Goal: Task Accomplishment & Management: Manage account settings

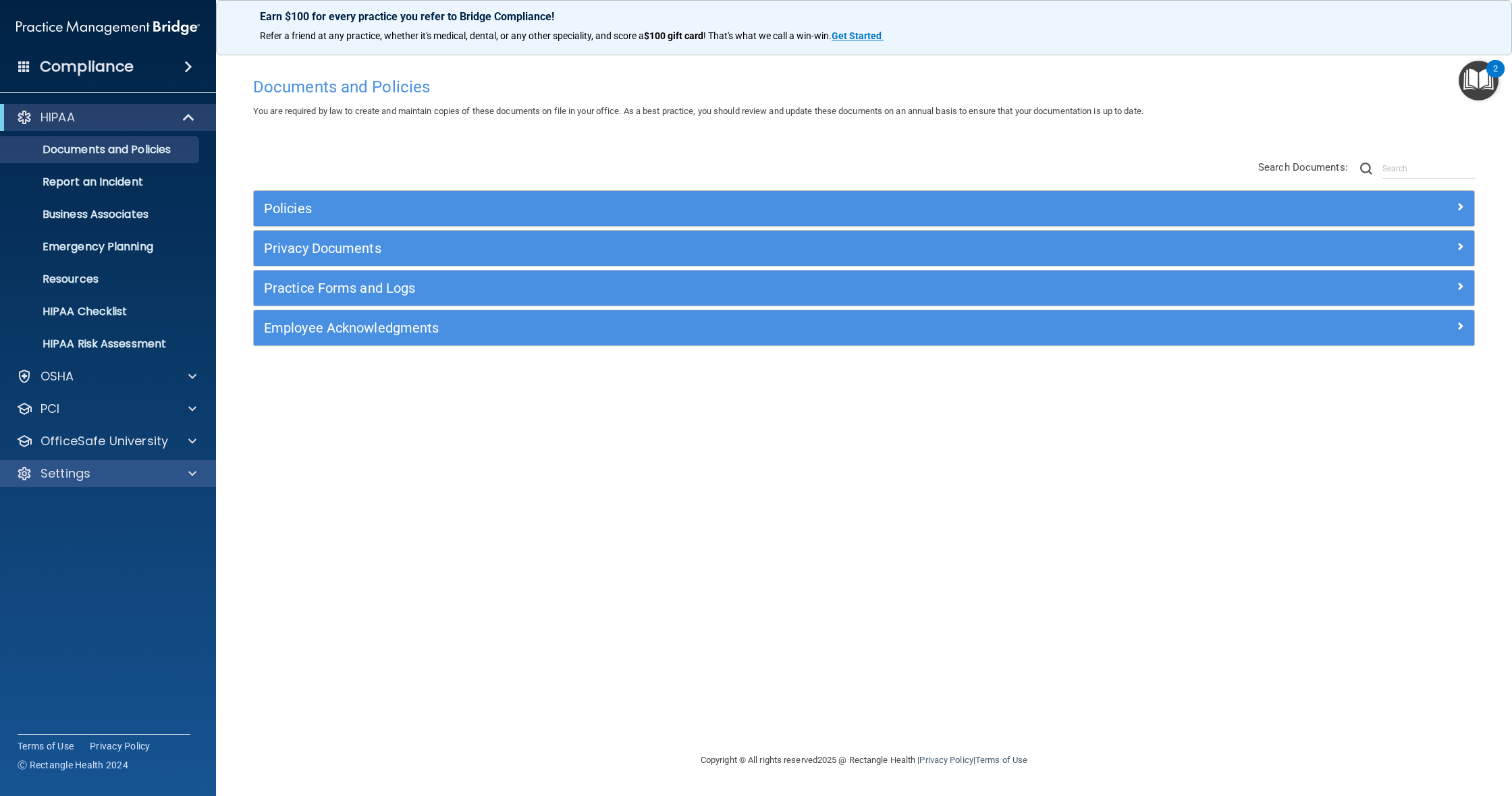
click at [153, 475] on div "Settings" at bounding box center [90, 473] width 168 height 16
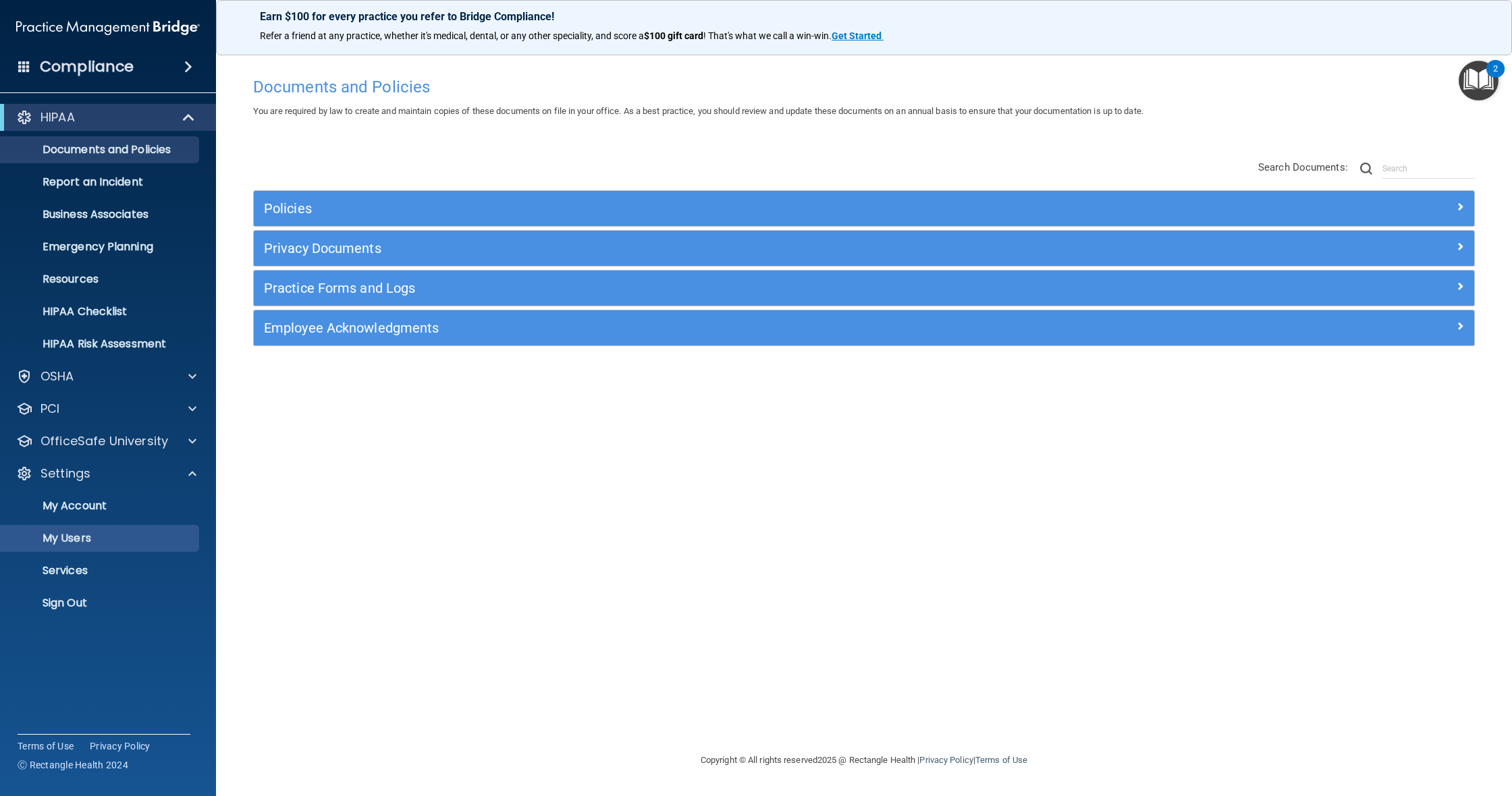
click at [92, 537] on p "My Users" at bounding box center [100, 538] width 184 height 13
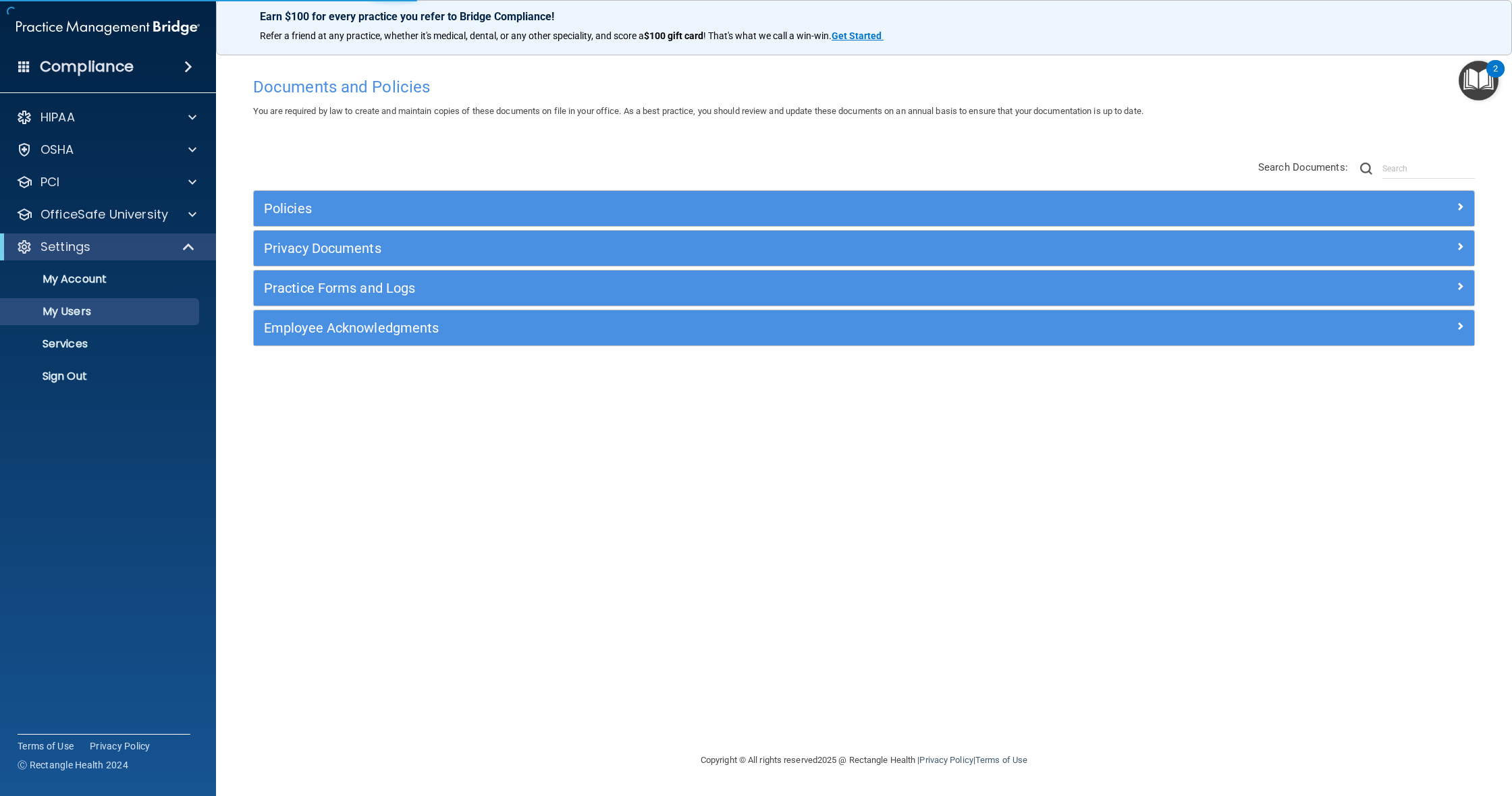
select select "20"
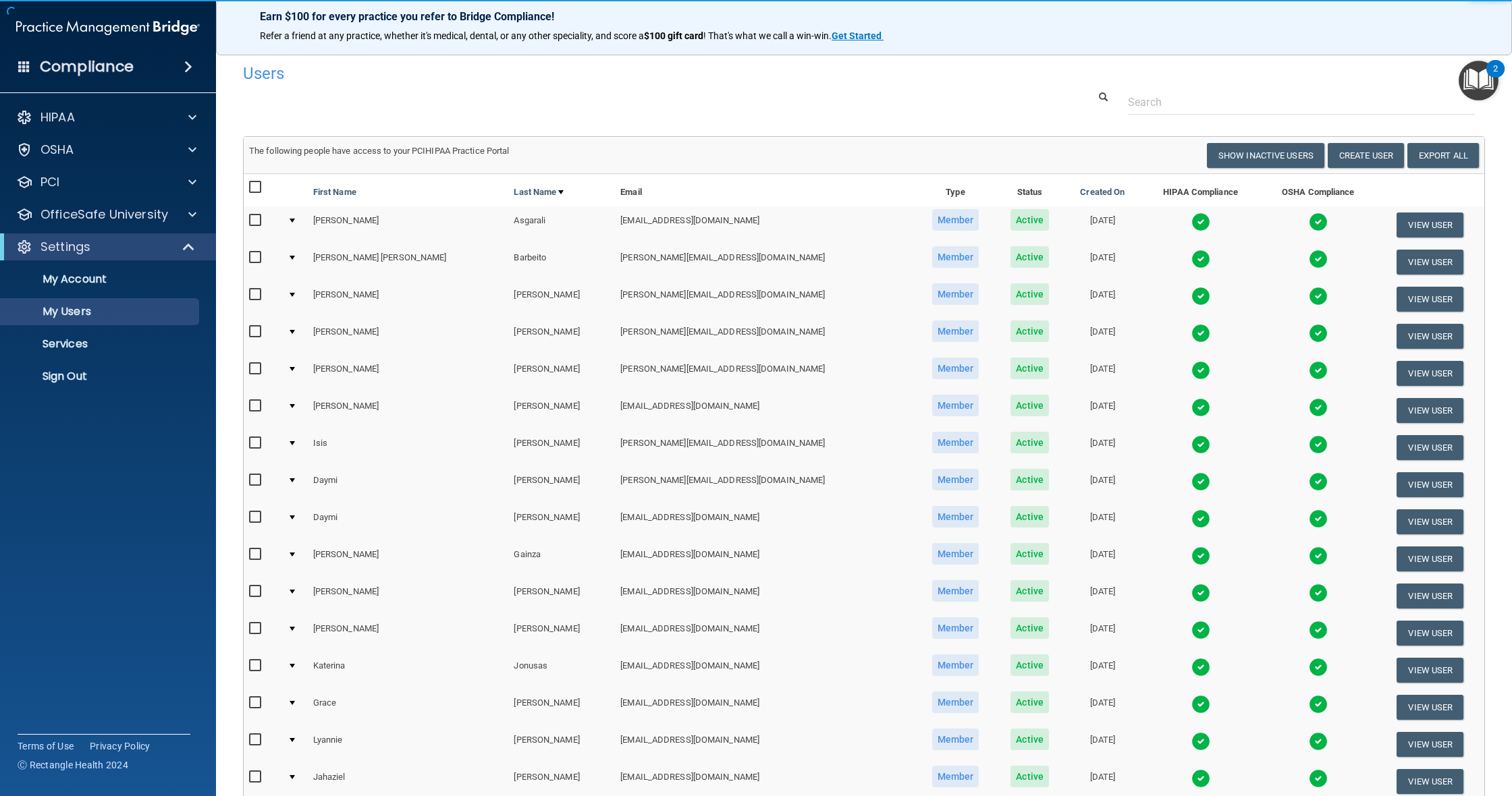
click at [260, 224] on input "checkbox" at bounding box center [256, 220] width 15 height 10
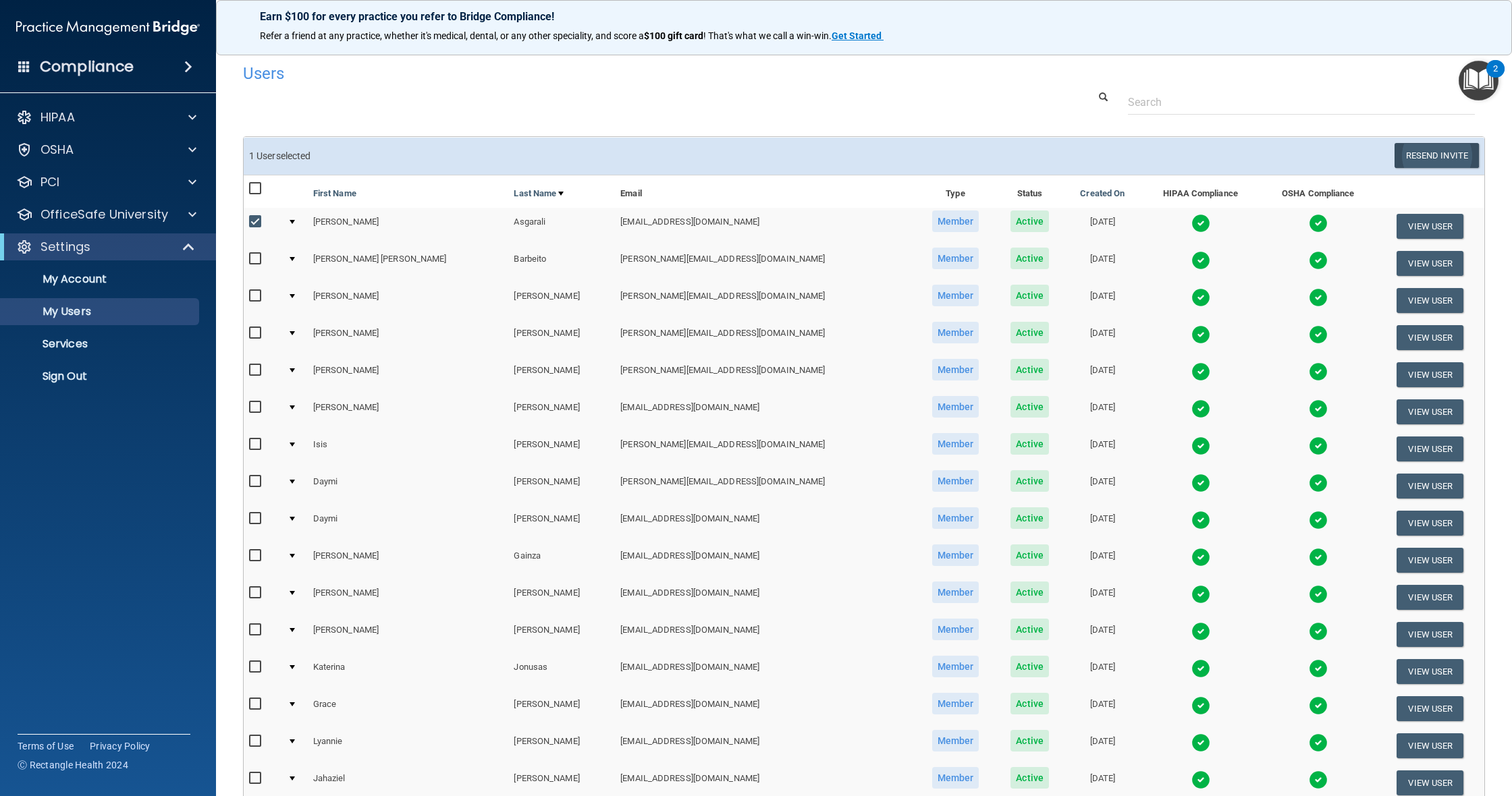
click at [1348, 159] on button "Resend Invite" at bounding box center [1436, 155] width 85 height 25
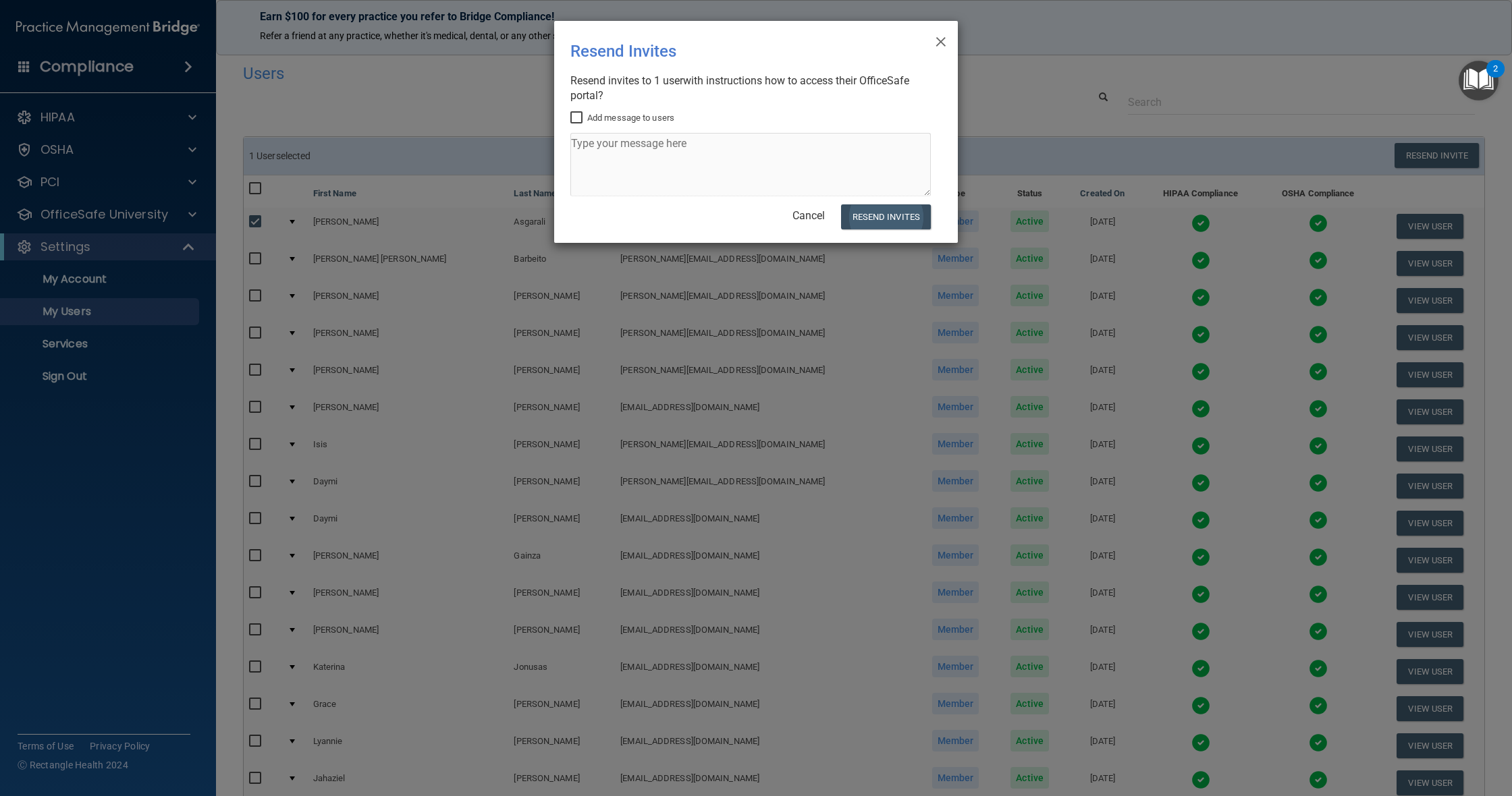
click at [882, 223] on button "Resend Invites" at bounding box center [885, 217] width 90 height 25
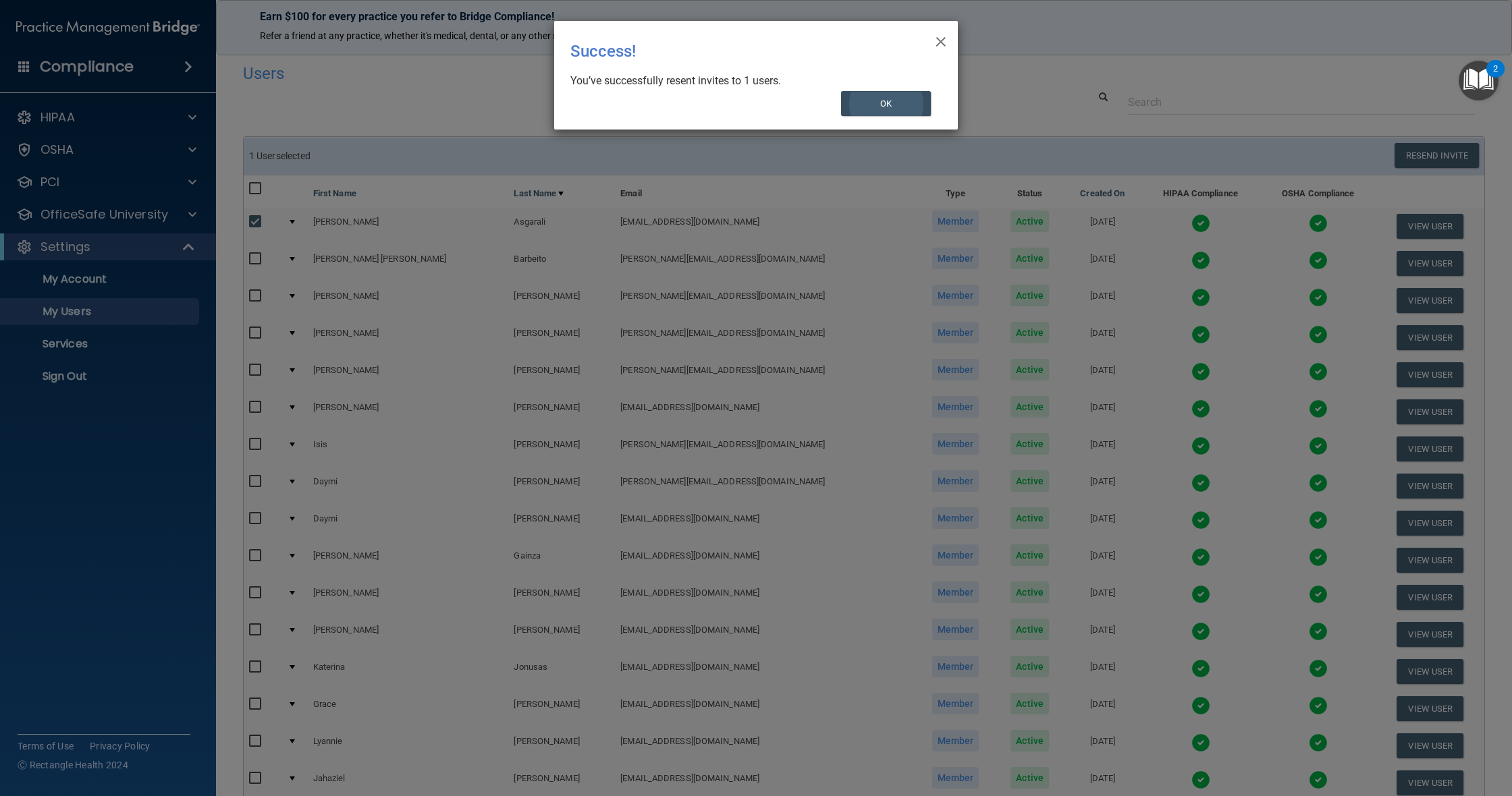
click at [916, 103] on button "OK" at bounding box center [885, 104] width 91 height 25
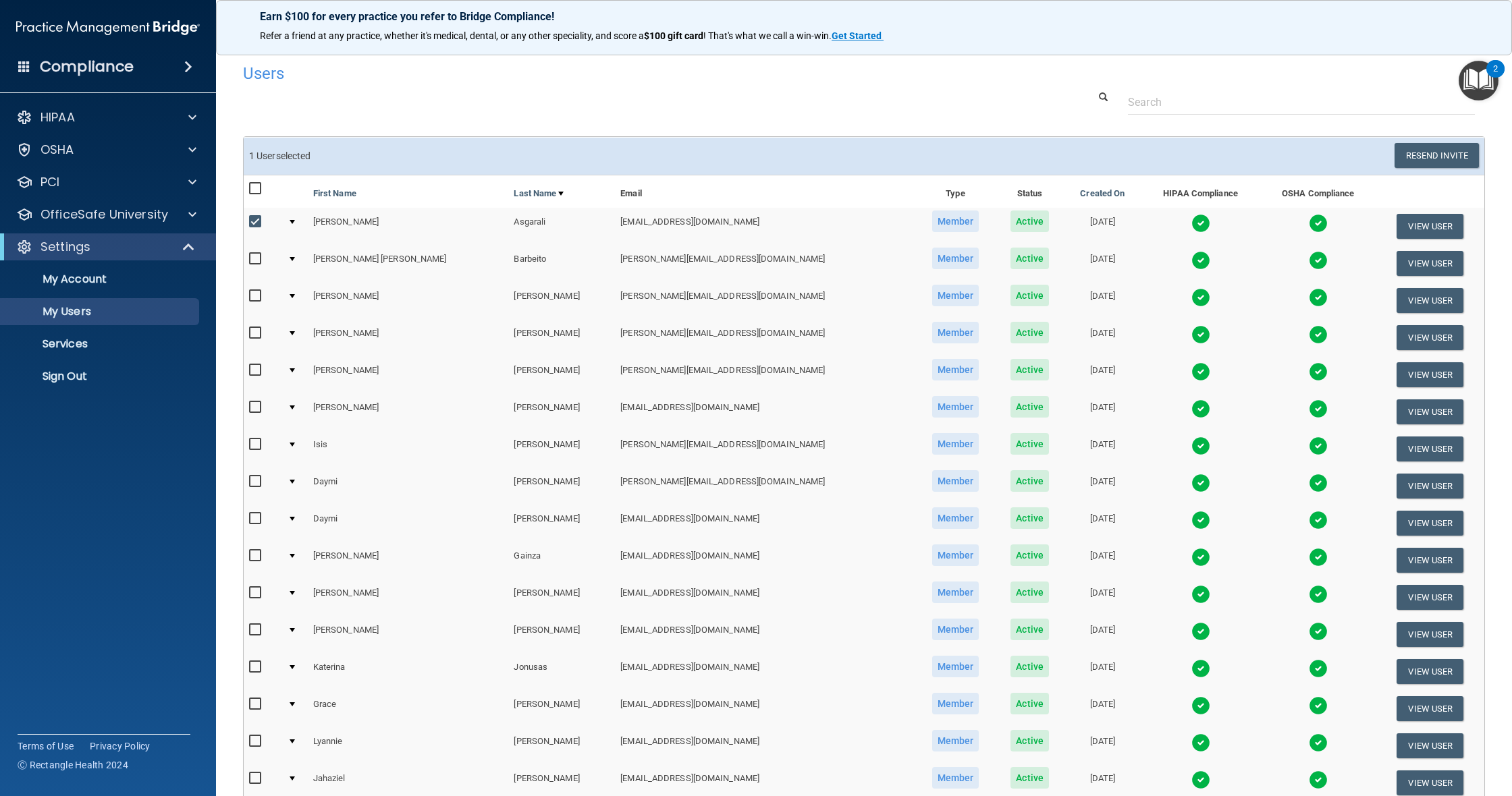
click at [253, 220] on input "checkbox" at bounding box center [256, 221] width 15 height 10
checkbox input "false"
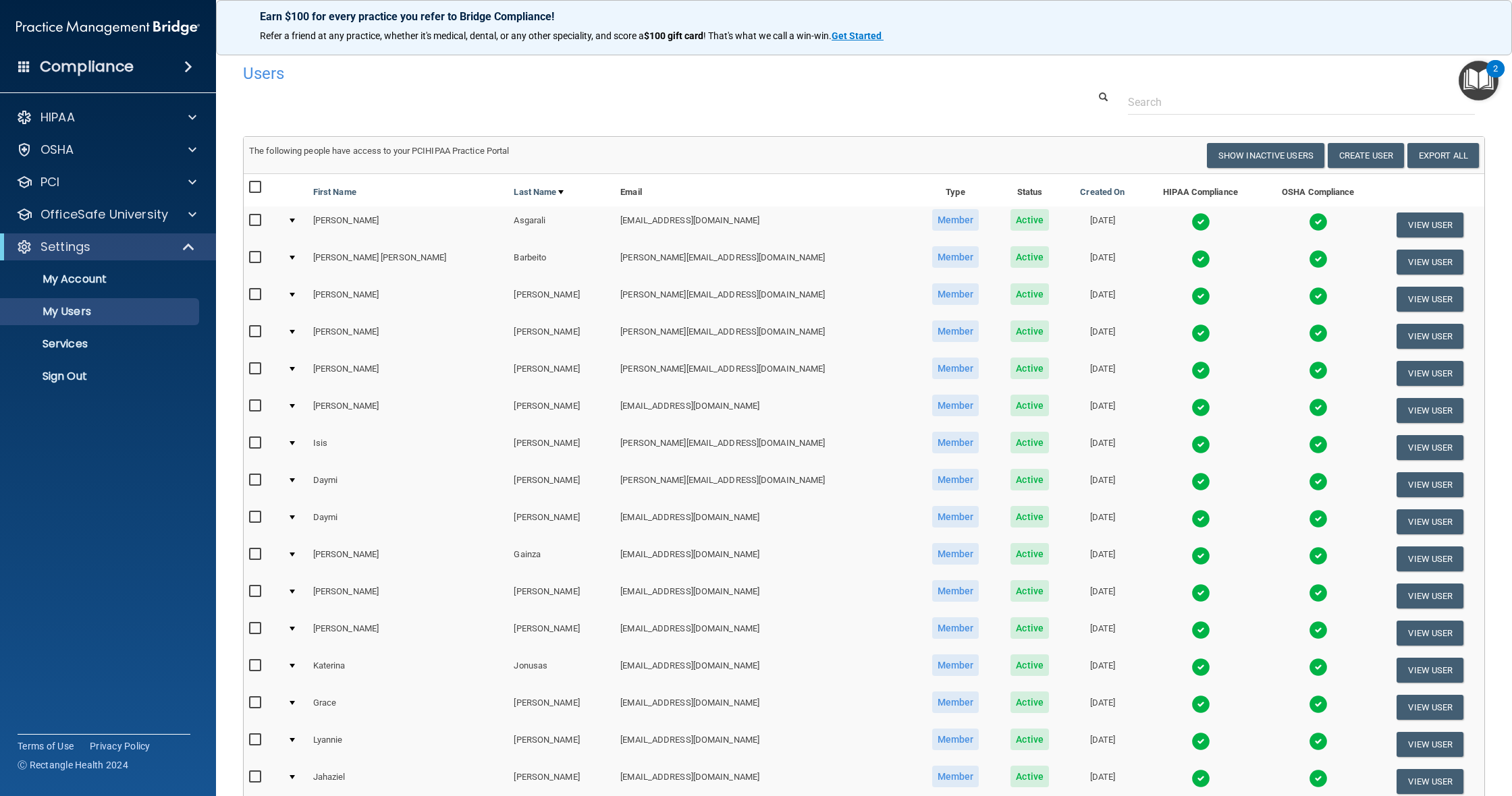
click at [1191, 218] on img at bounding box center [1200, 222] width 19 height 19
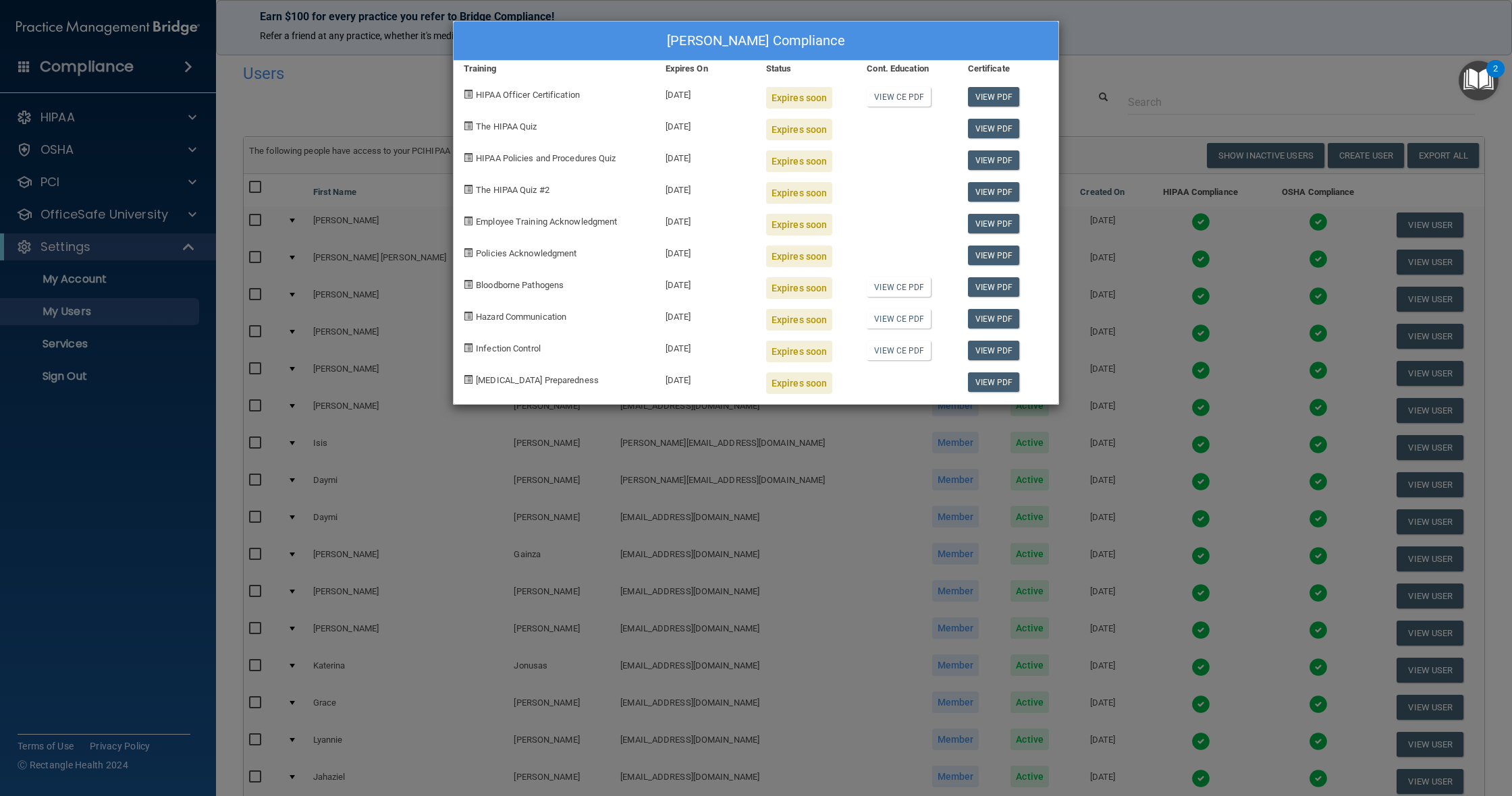
click at [1132, 168] on div "[PERSON_NAME] Compliance Training Expires On Status Cont. Education Certificate…" at bounding box center [756, 398] width 1512 height 796
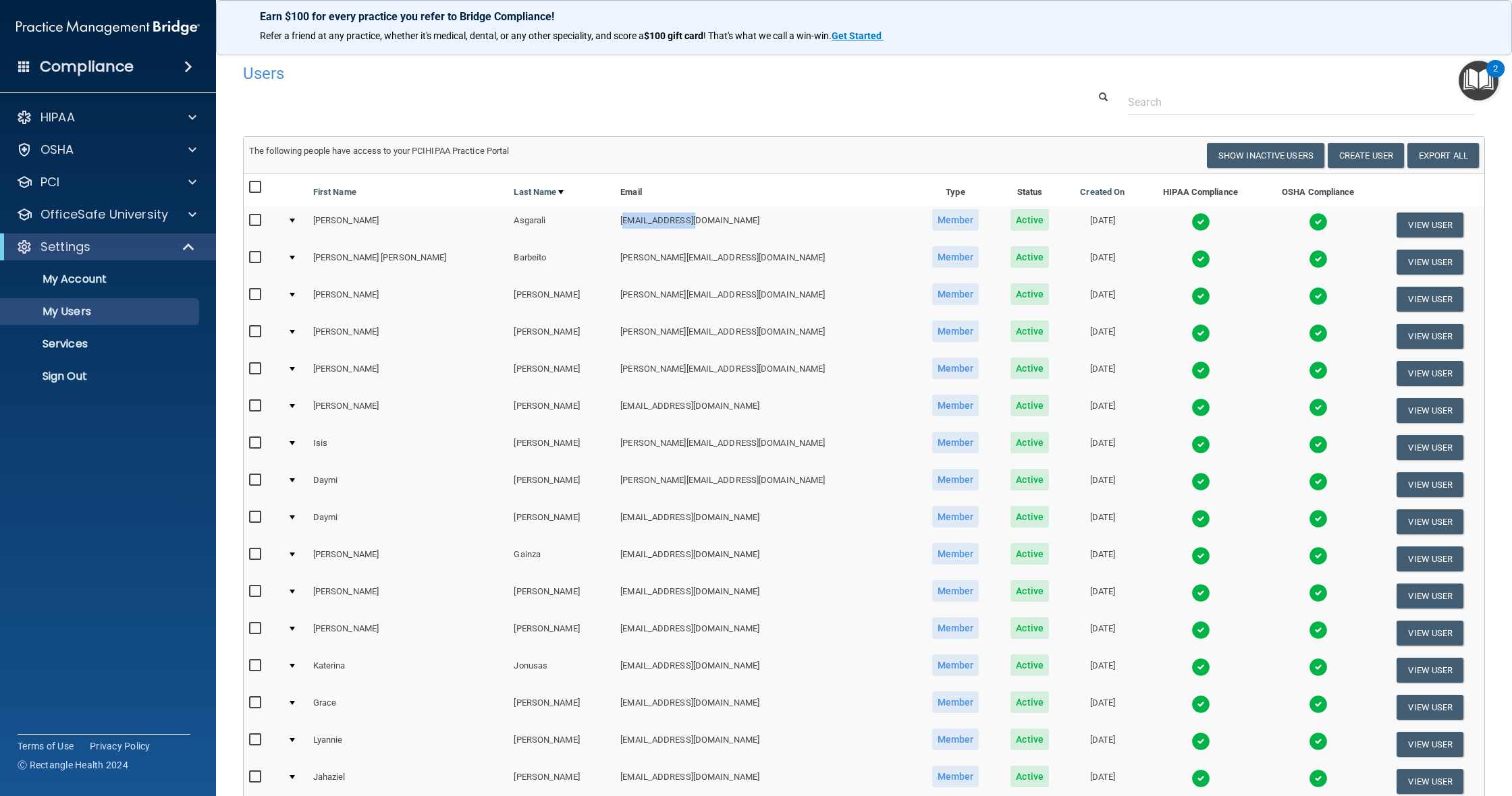
drag, startPoint x: 632, startPoint y: 221, endPoint x: 545, endPoint y: 211, distance: 87.6
click at [615, 211] on td "[EMAIL_ADDRESS][DOMAIN_NAME]" at bounding box center [764, 225] width 300 height 37
click at [641, 212] on td "[EMAIL_ADDRESS][DOMAIN_NAME]" at bounding box center [764, 225] width 300 height 37
drag, startPoint x: 637, startPoint y: 219, endPoint x: 526, endPoint y: 222, distance: 111.0
click at [526, 222] on tr "[PERSON_NAME] [EMAIL_ADDRESS][DOMAIN_NAME] Member Active [DATE] View User" at bounding box center [864, 225] width 1240 height 37
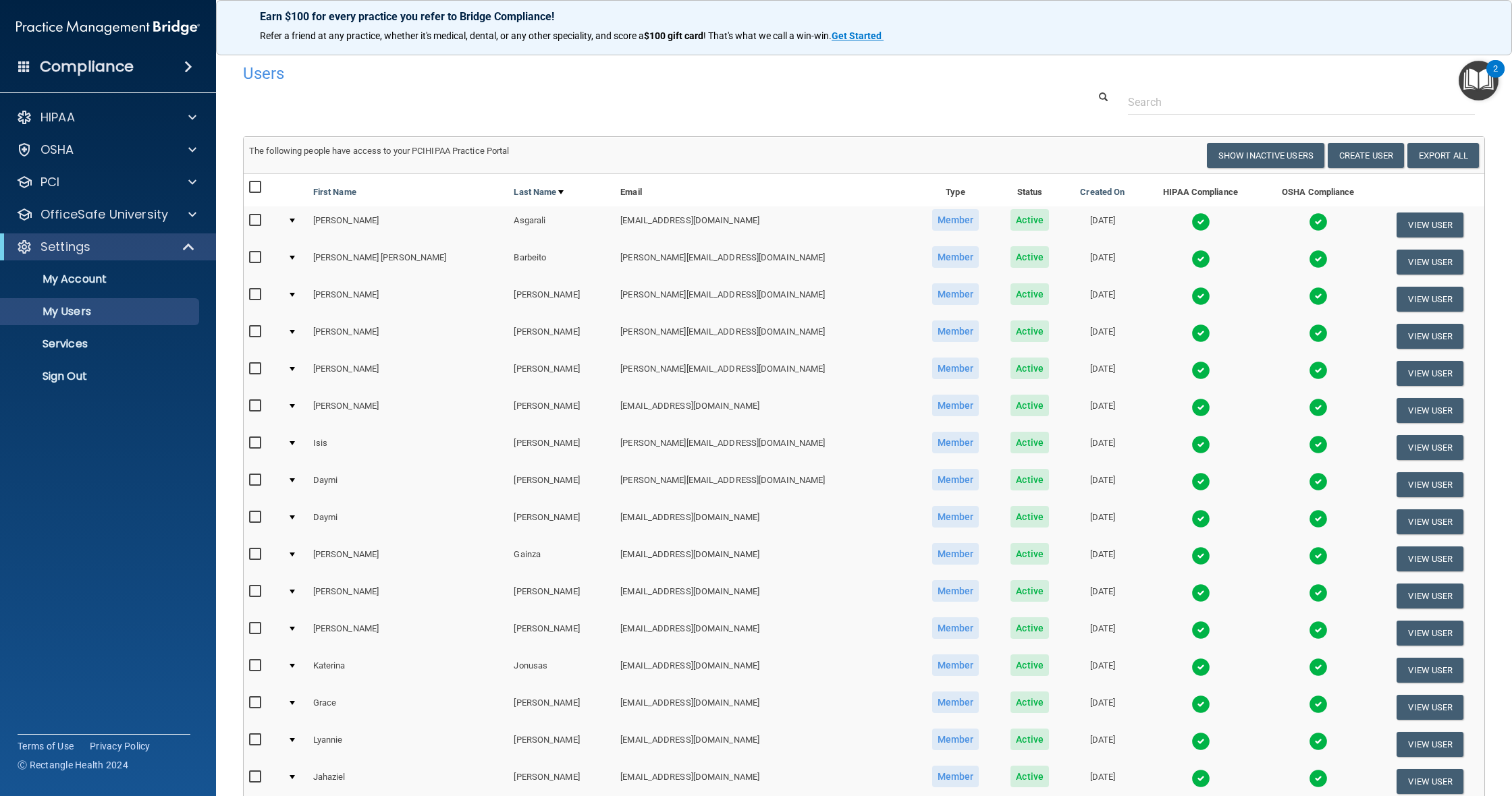
click at [676, 146] on div "The following people have access to your PCIHIPAA Practice Portal" at bounding box center [552, 150] width 625 height 16
